Goal: Task Accomplishment & Management: Manage account settings

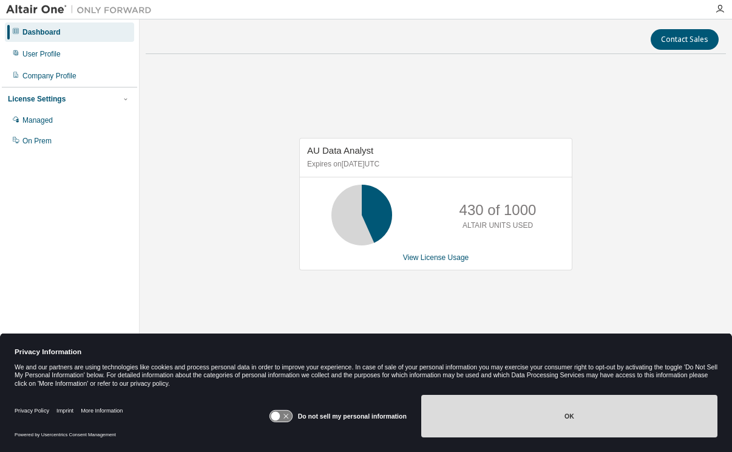
click at [549, 415] on button "OK" at bounding box center [569, 416] width 296 height 42
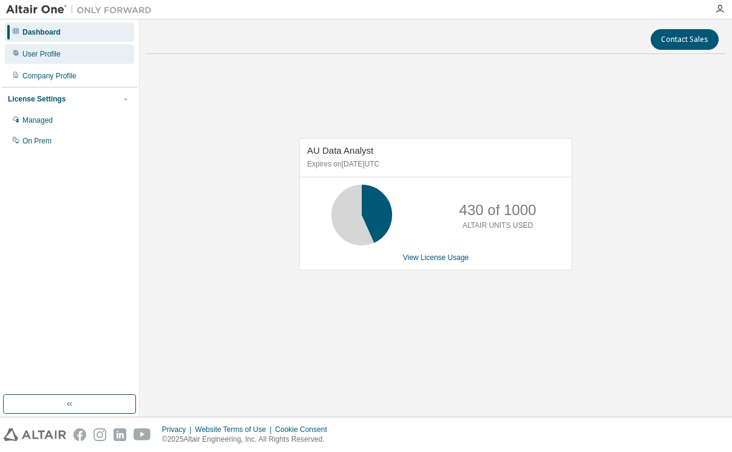
click at [42, 52] on div "User Profile" at bounding box center [41, 54] width 38 height 10
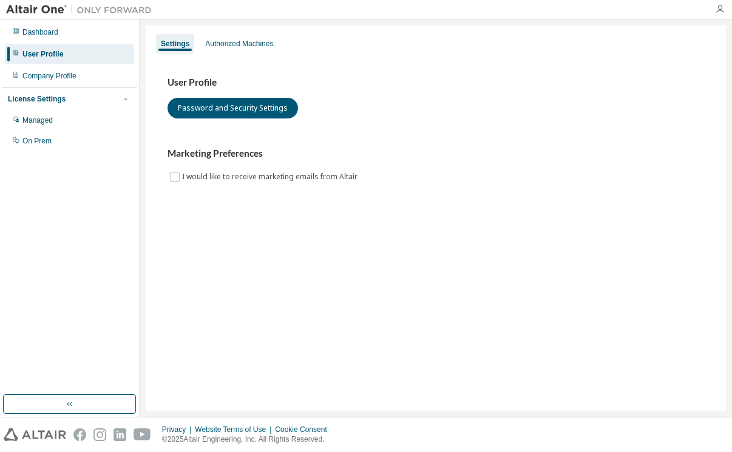
click at [719, 8] on icon "button" at bounding box center [720, 9] width 10 height 10
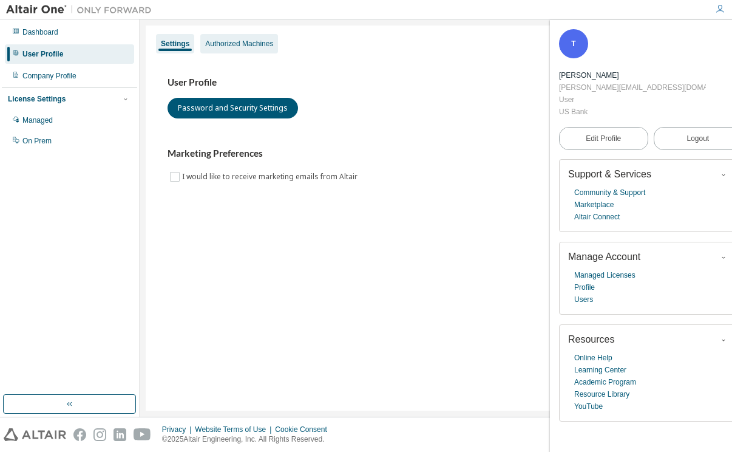
click at [251, 39] on div "Authorized Machines" at bounding box center [239, 44] width 68 height 10
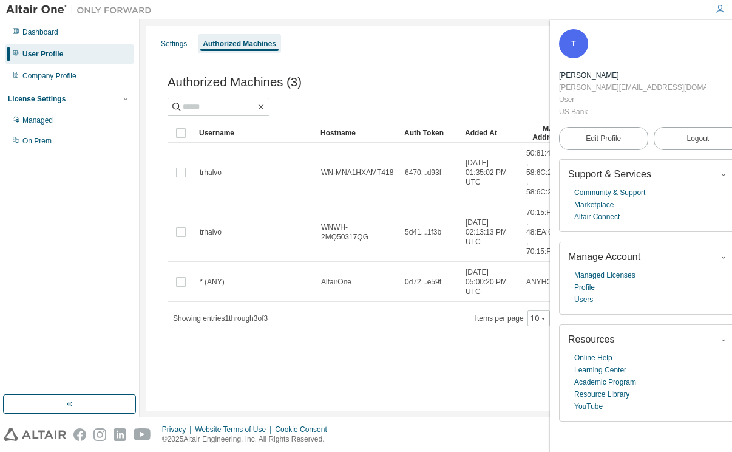
click at [515, 59] on div "Authorized Machines (3) Generate Auth Code Clear Load Save Save As Field Operat…" at bounding box center [436, 207] width 566 height 304
click at [731, 36] on icon "button" at bounding box center [734, 36] width 7 height 7
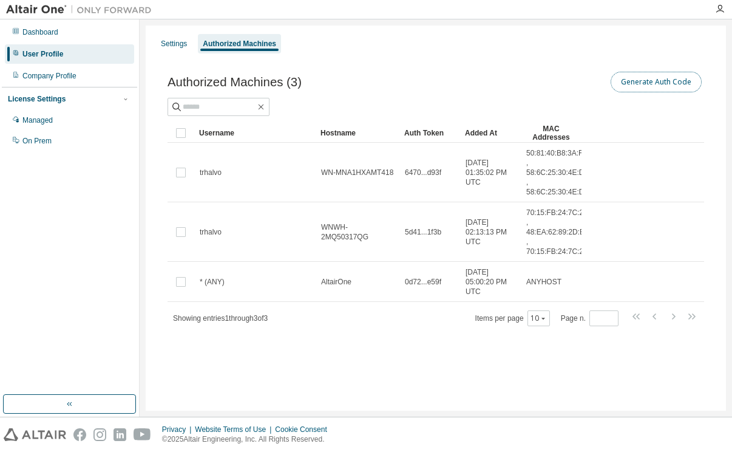
click at [662, 81] on button "Generate Auth Code" at bounding box center [656, 82] width 91 height 21
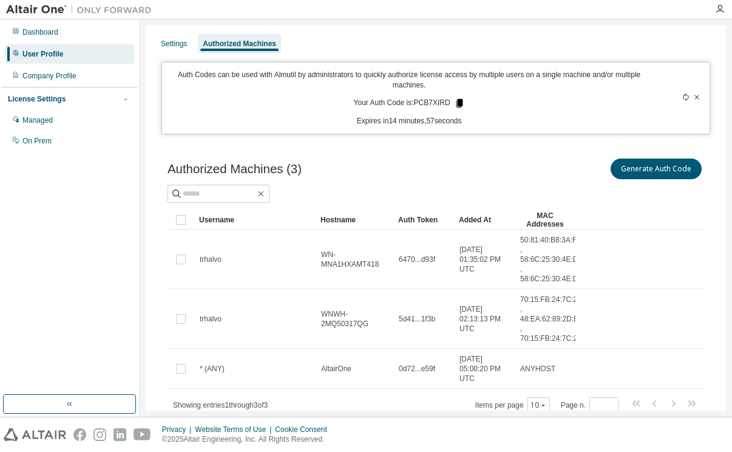
click at [458, 101] on icon at bounding box center [459, 103] width 7 height 8
click at [693, 98] on icon at bounding box center [696, 96] width 7 height 7
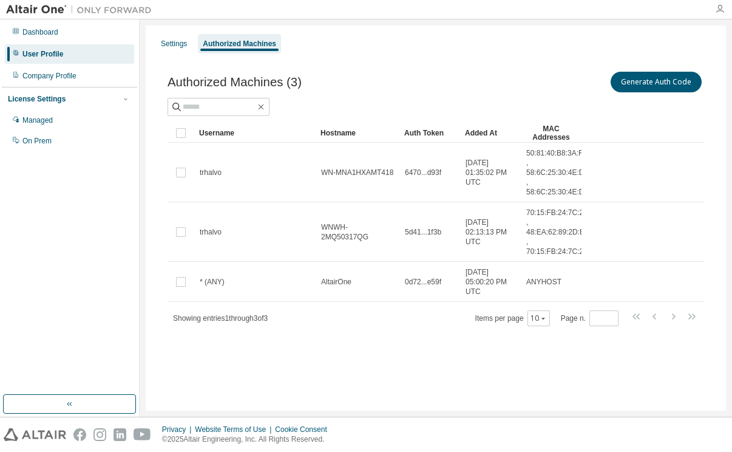
click at [719, 7] on icon "button" at bounding box center [720, 9] width 10 height 10
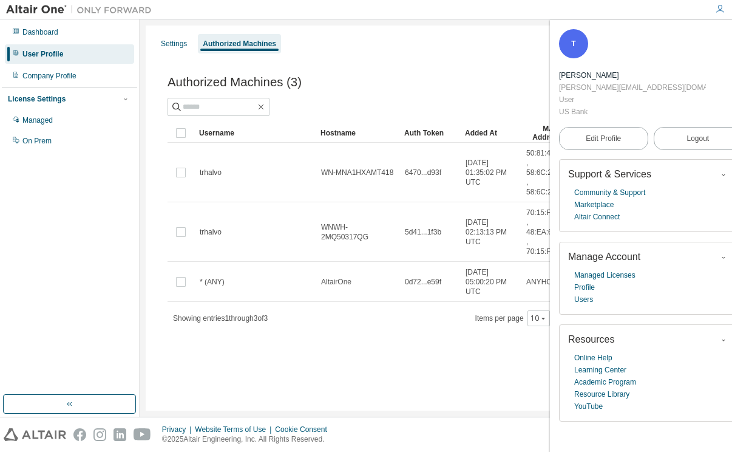
click at [460, 37] on div "Settings Authorized Machines" at bounding box center [436, 44] width 566 height 22
drag, startPoint x: 714, startPoint y: 37, endPoint x: 688, endPoint y: 50, distance: 29.3
click at [731, 37] on icon "button" at bounding box center [734, 36] width 7 height 7
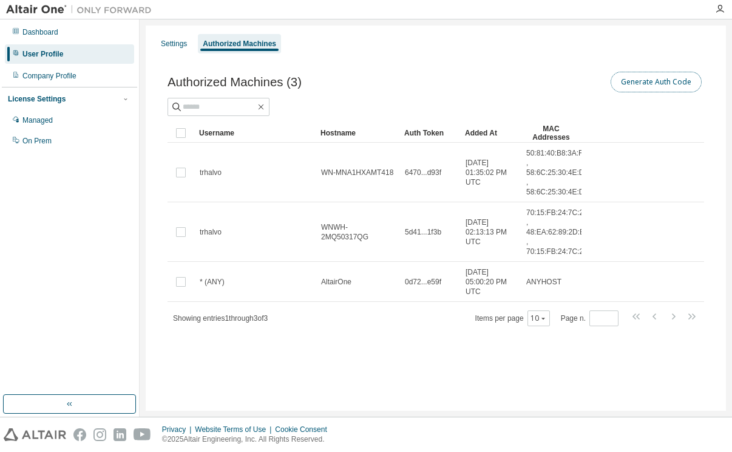
click at [659, 81] on button "Generate Auth Code" at bounding box center [656, 82] width 91 height 21
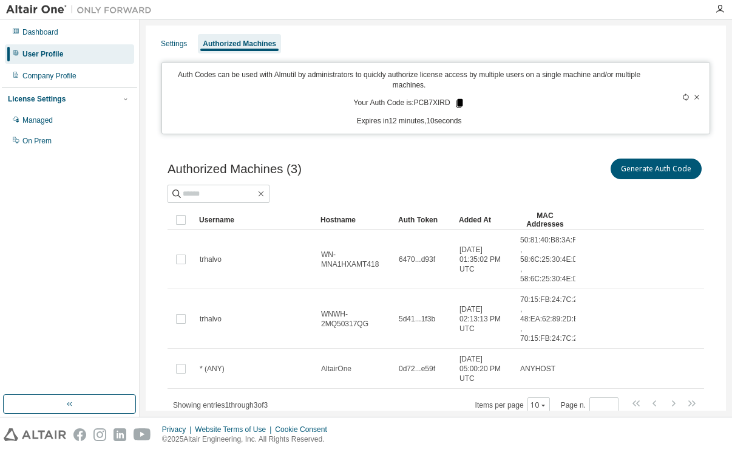
click at [458, 102] on icon at bounding box center [459, 103] width 7 height 8
